Goal: Information Seeking & Learning: Learn about a topic

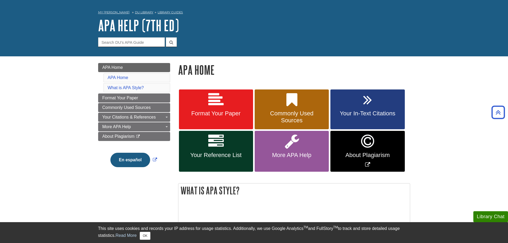
scroll to position [12, 0]
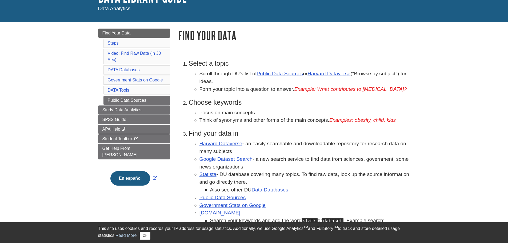
scroll to position [46, 0]
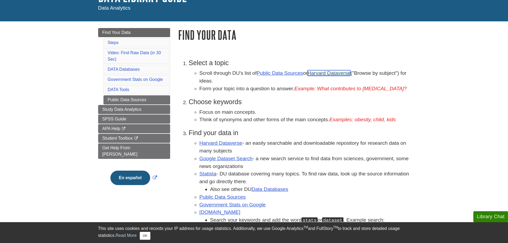
click at [332, 71] on link "Harvard Dataverse" at bounding box center [328, 73] width 43 height 6
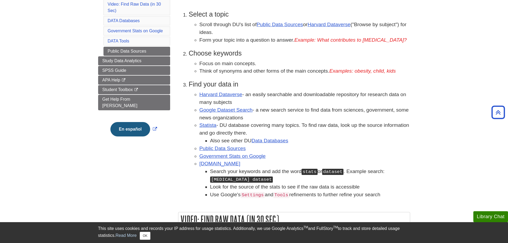
scroll to position [95, 0]
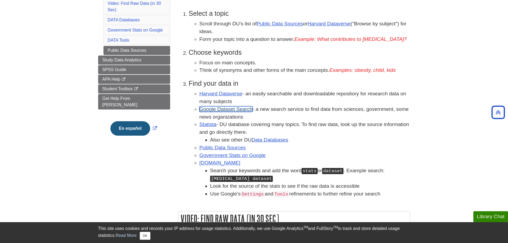
click at [221, 110] on link "Google Dataset Search" at bounding box center [225, 109] width 53 height 6
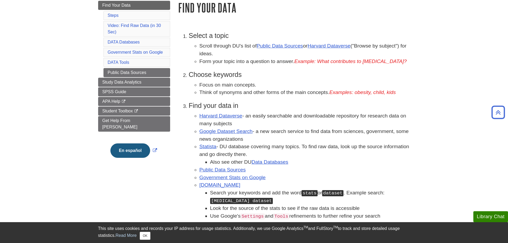
scroll to position [74, 0]
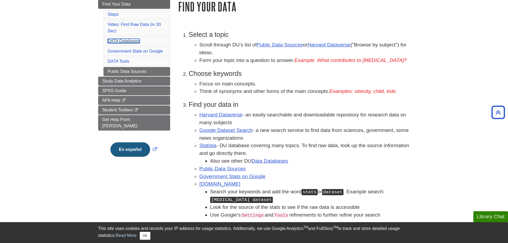
click at [121, 41] on link "DATA Databases" at bounding box center [124, 41] width 32 height 5
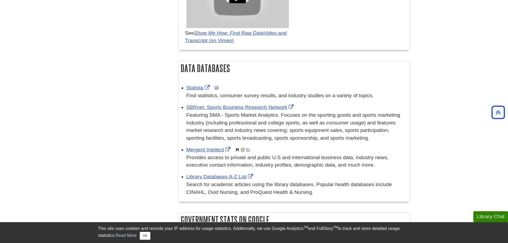
scroll to position [360, 0]
click at [224, 181] on div "Library Databases A-Z List Search for academic articles using the library datab…" at bounding box center [296, 184] width 221 height 23
click at [221, 179] on link "Library Databases A-Z List" at bounding box center [220, 177] width 68 height 6
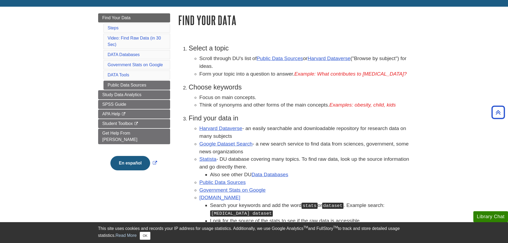
scroll to position [58, 0]
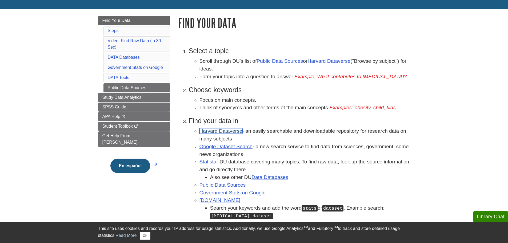
click at [229, 130] on link "Harvard Dataverse" at bounding box center [220, 131] width 43 height 6
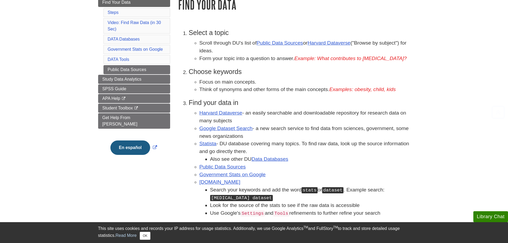
scroll to position [87, 0]
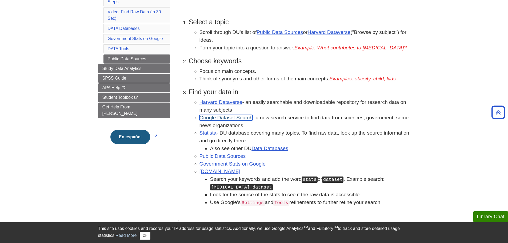
click at [232, 118] on link "Google Dataset Search" at bounding box center [225, 118] width 53 height 6
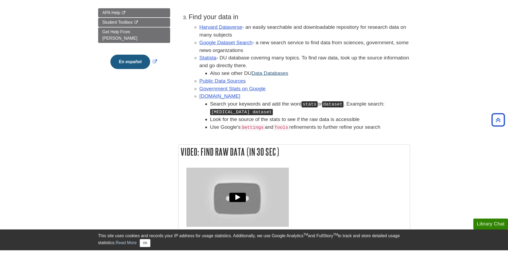
scroll to position [7, 0]
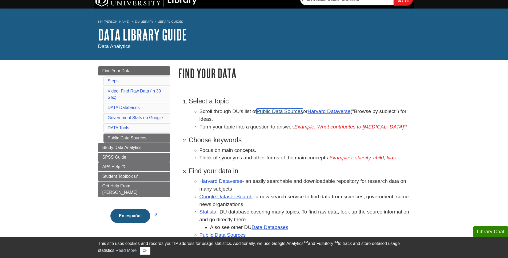
click at [284, 112] on link "Public Data Sources" at bounding box center [279, 111] width 46 height 6
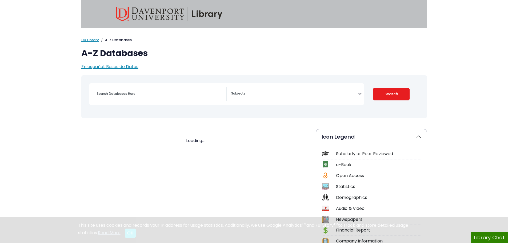
select select "Database Subject Filter"
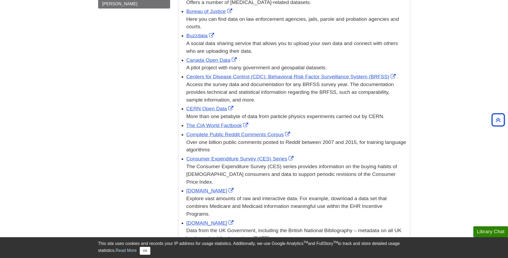
scroll to position [214, 0]
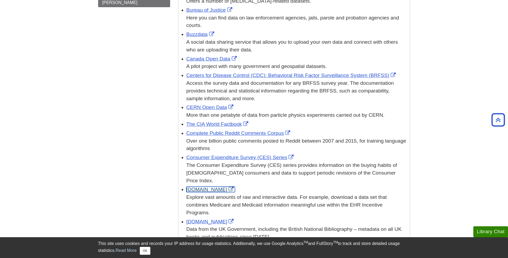
click at [194, 187] on link "Data.gov" at bounding box center [210, 190] width 49 height 6
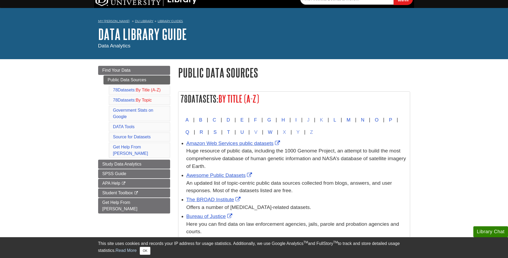
scroll to position [0, 0]
